Goal: Task Accomplishment & Management: Complete application form

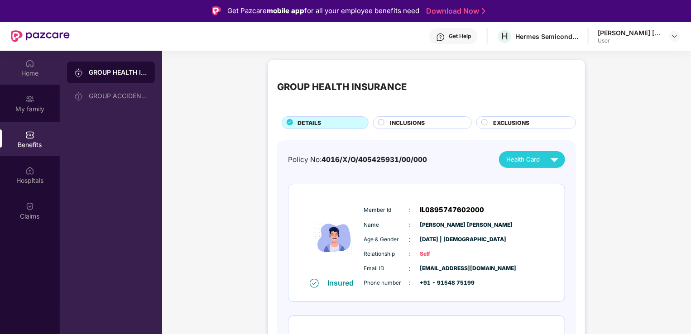
click at [29, 60] on img at bounding box center [29, 63] width 9 height 9
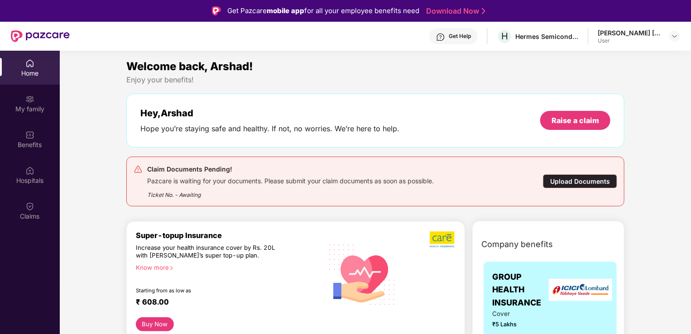
click at [567, 178] on div "Upload Documents" at bounding box center [580, 181] width 74 height 14
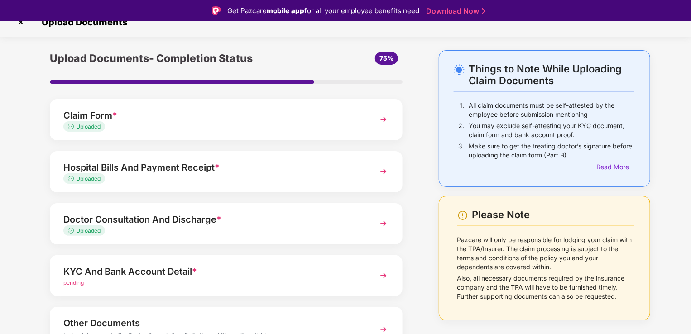
scroll to position [66, 0]
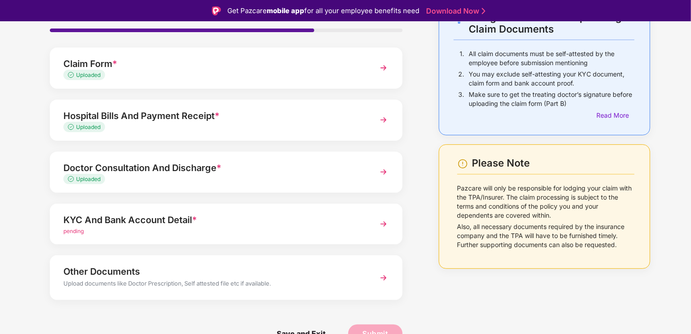
click at [384, 224] on img at bounding box center [383, 224] width 16 height 16
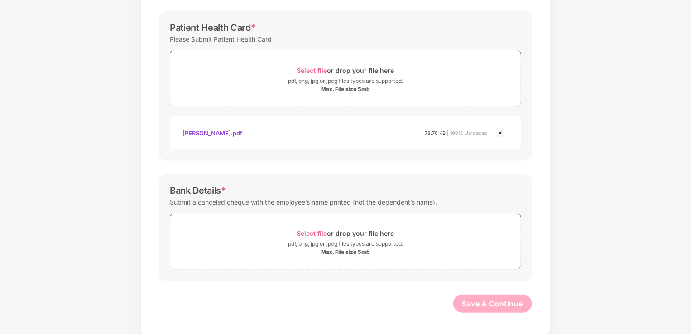
scroll to position [22, 0]
